Goal: Task Accomplishment & Management: Use online tool/utility

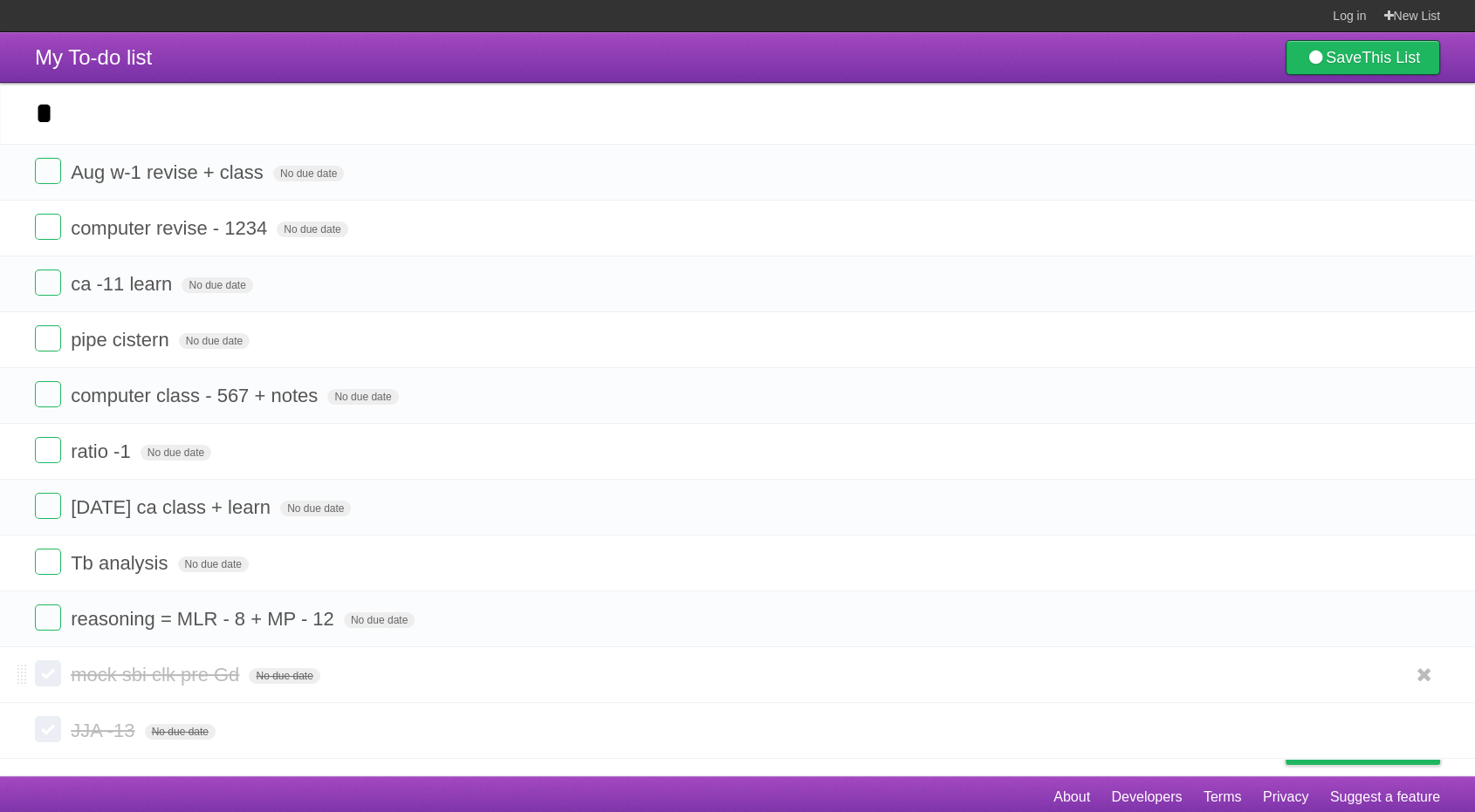
click at [235, 684] on span "mock sbi clk pre Gd" at bounding box center [157, 675] width 173 height 22
click at [252, 672] on input "**********" at bounding box center [162, 676] width 184 height 23
type input "**********"
click at [506, 618] on form "reasoning = MLR - 8 + MP - 12 No due date White Red Blue Green Purple Orange" at bounding box center [737, 619] width 1405 height 28
